Goal: Use online tool/utility: Use online tool/utility

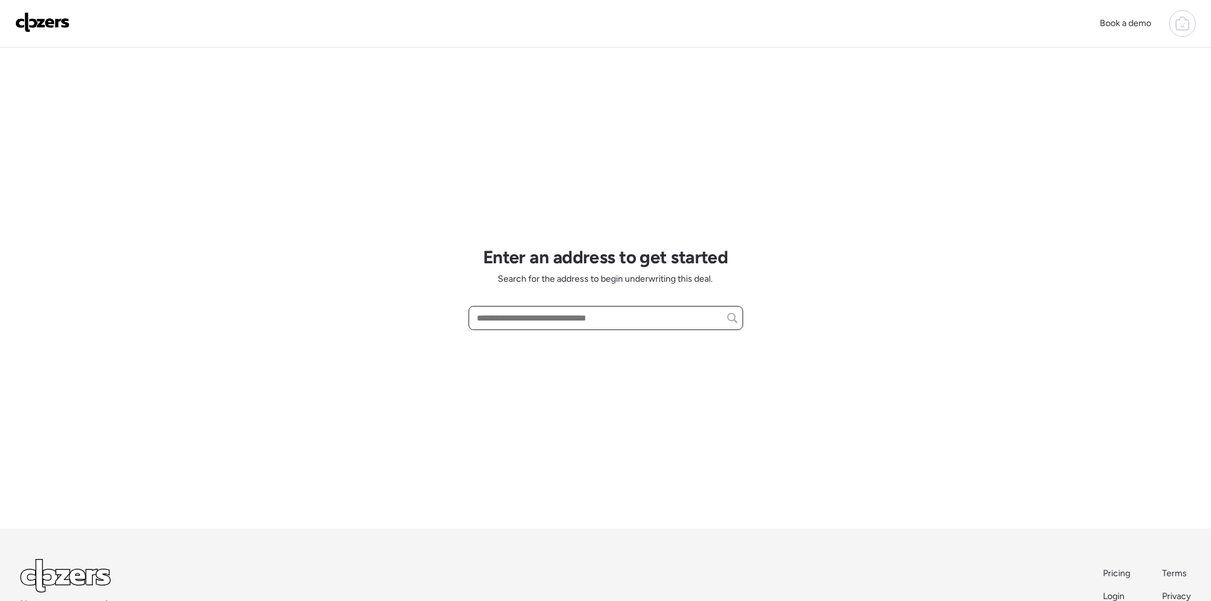
paste input "**********"
click at [568, 341] on span "[STREET_ADDRESS][PERSON_NAME]" at bounding box center [551, 341] width 154 height 13
type input "**********"
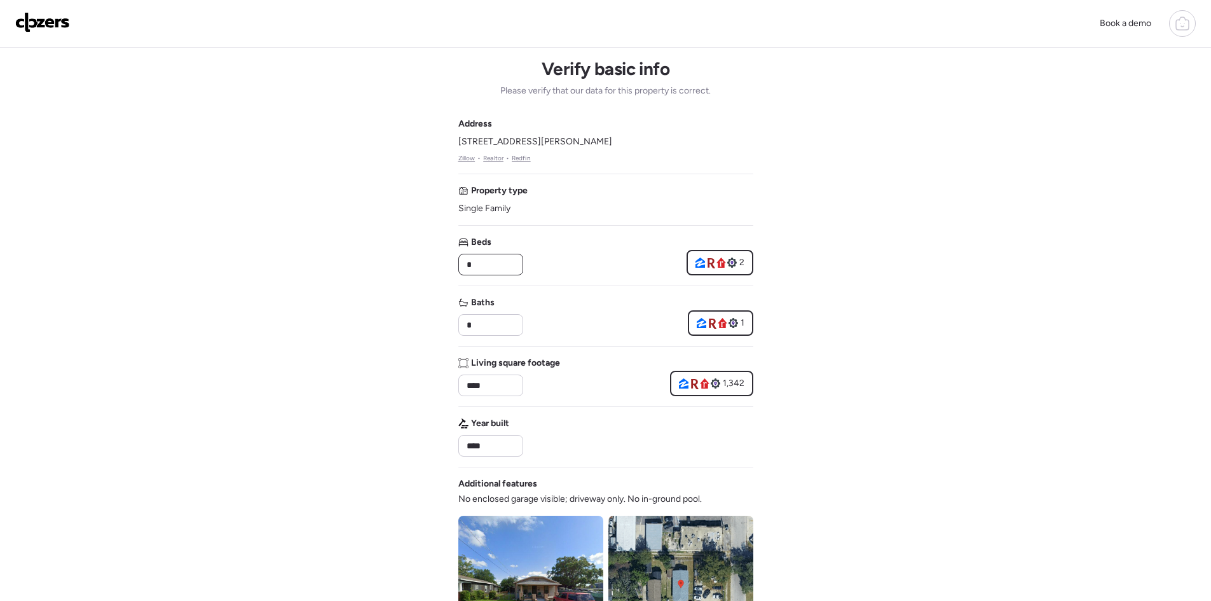
drag, startPoint x: 474, startPoint y: 264, endPoint x: 444, endPoint y: 263, distance: 29.3
click at [444, 263] on div "Book a demo Verify basic info Please verify that our data for this property is …" at bounding box center [605, 537] width 1211 height 1075
type input "*"
drag, startPoint x: 486, startPoint y: 327, endPoint x: 456, endPoint y: 327, distance: 29.9
click at [456, 327] on div "Book a demo Verify basic info Please verify that our data for this property is …" at bounding box center [605, 537] width 1211 height 1075
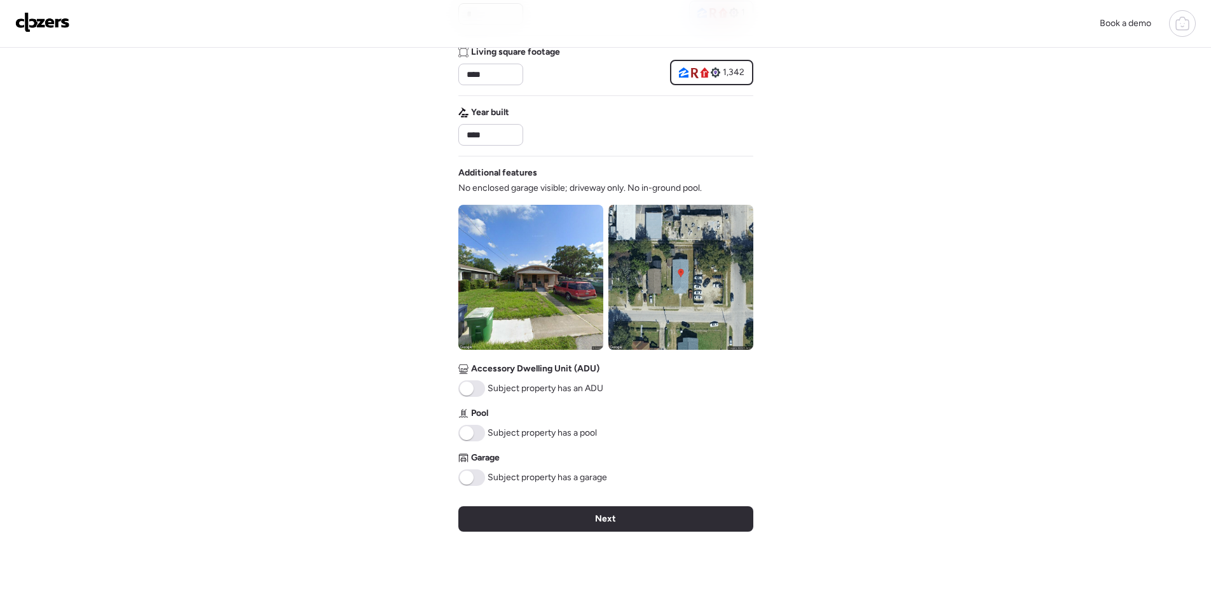
scroll to position [339, 0]
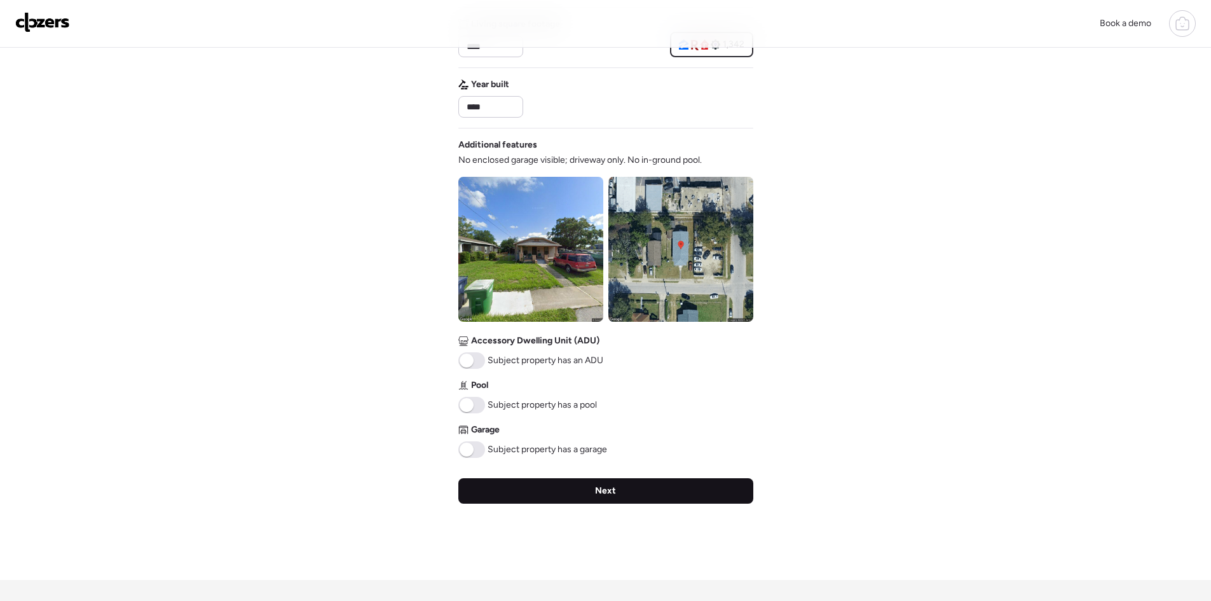
type input "*"
click at [571, 493] on div "Next" at bounding box center [605, 490] width 295 height 25
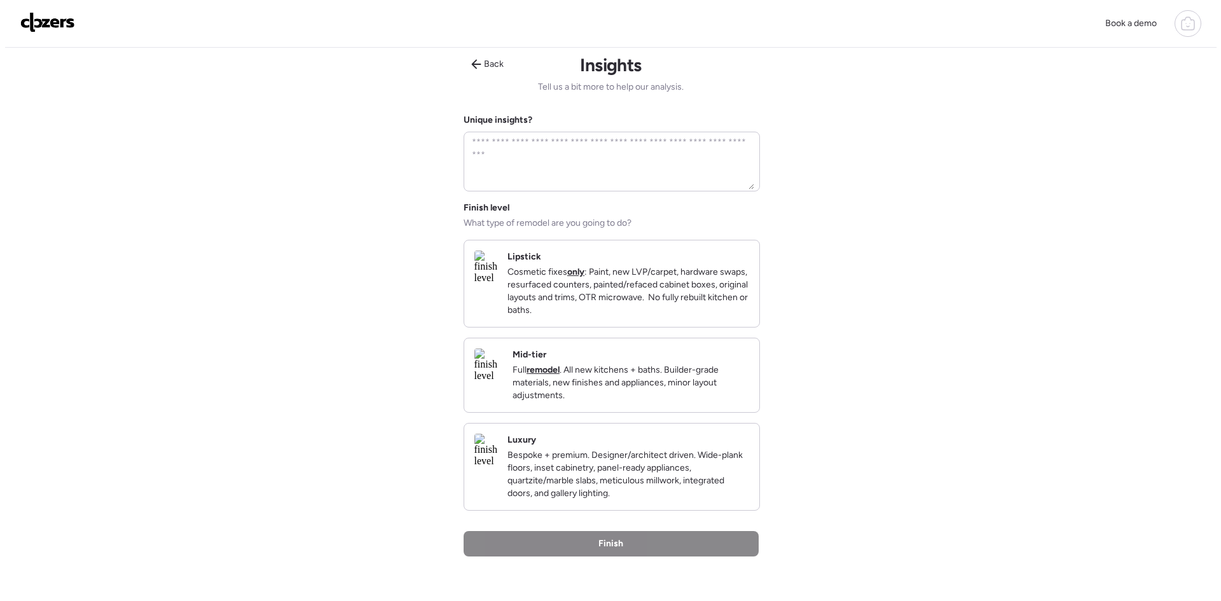
scroll to position [0, 0]
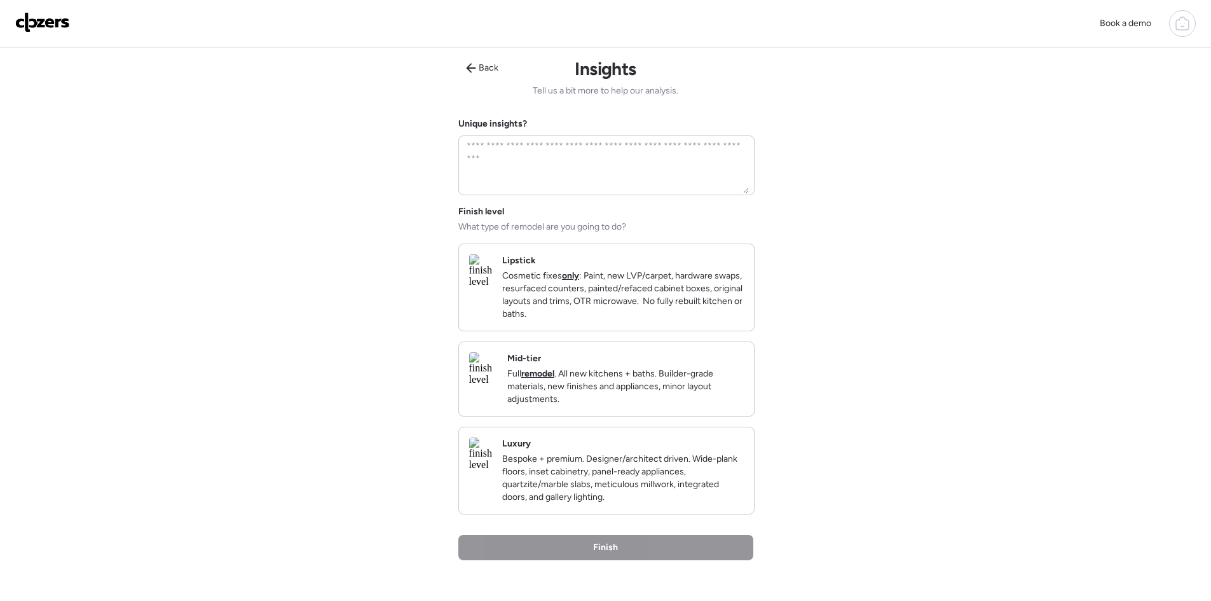
click at [606, 416] on div "Mid-tier Full remodel . All new kitchens + baths. Builder-grade materials, new …" at bounding box center [606, 379] width 295 height 74
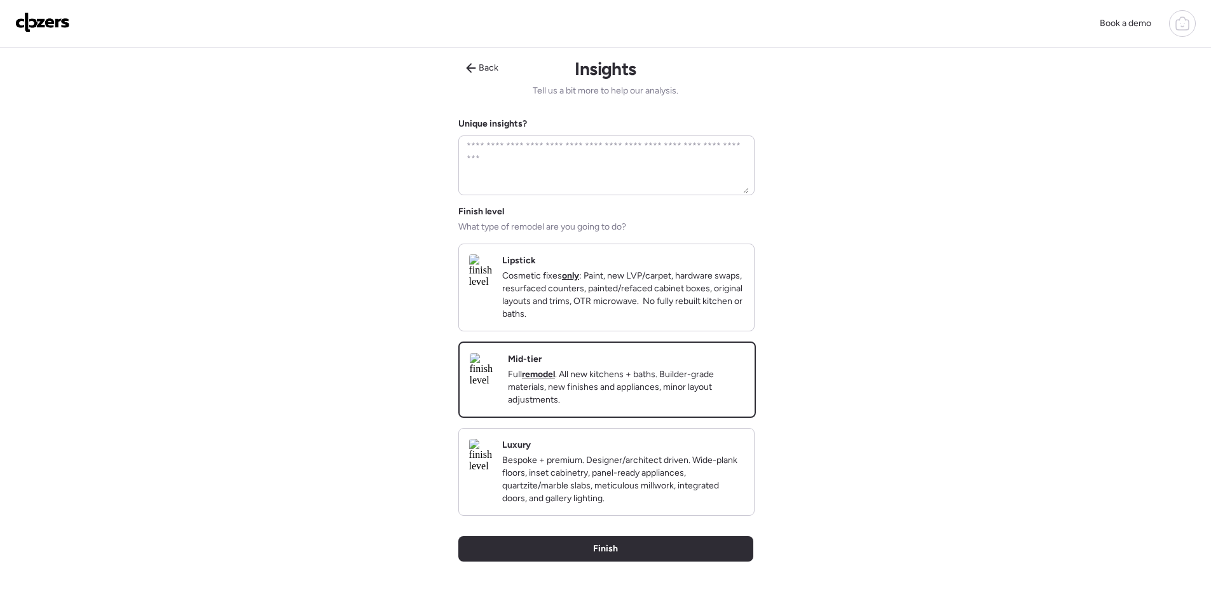
click at [606, 463] on div "Luxury Bespoke + premium. Designer/architect driven. Wide-plank floors, inset c…" at bounding box center [623, 472] width 242 height 66
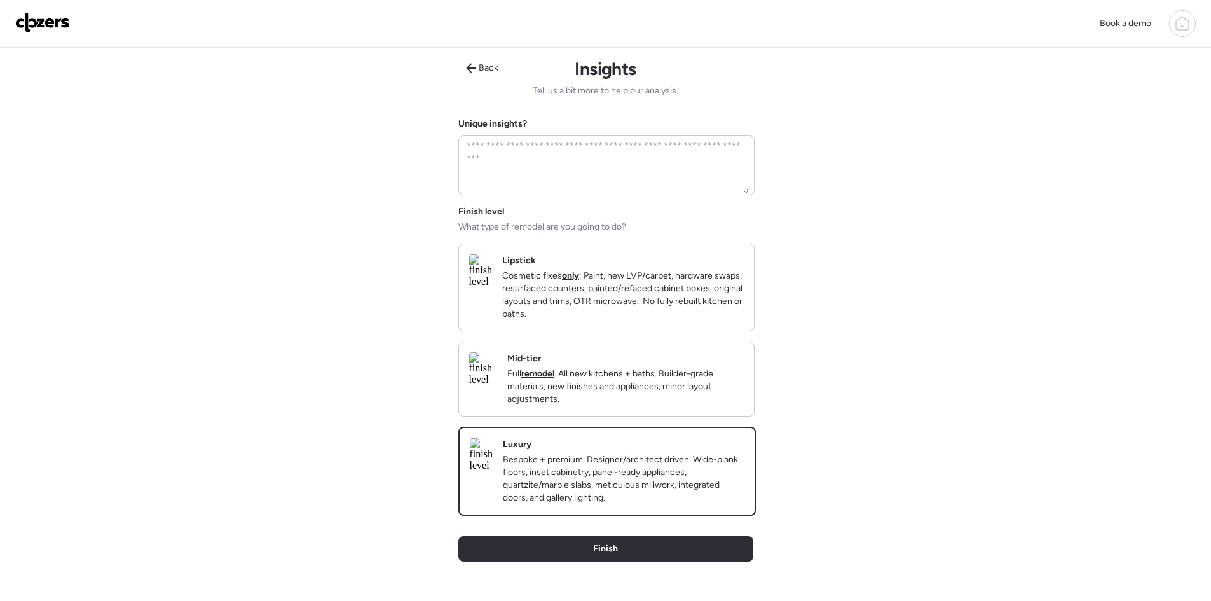
click at [618, 514] on div "Luxury Bespoke + premium. Designer/architect driven. Wide-plank floors, inset c…" at bounding box center [607, 471] width 295 height 86
click at [619, 561] on div "Finish" at bounding box center [605, 548] width 295 height 25
